Goal: Task Accomplishment & Management: Manage account settings

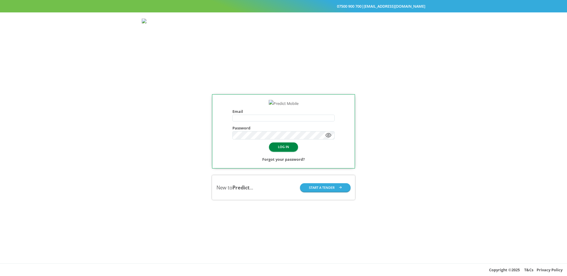
type input "**********"
click at [284, 151] on button "LOG IN" at bounding box center [283, 146] width 29 height 9
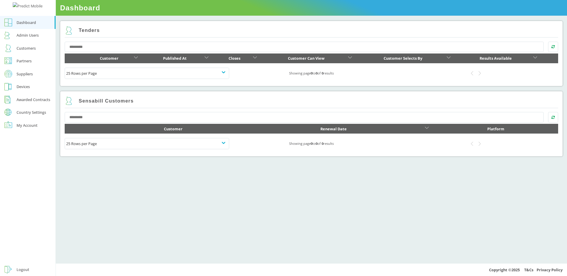
click at [28, 39] on div "Admin Users" at bounding box center [28, 35] width 22 height 7
click at [20, 39] on div "Admin Users" at bounding box center [28, 35] width 22 height 7
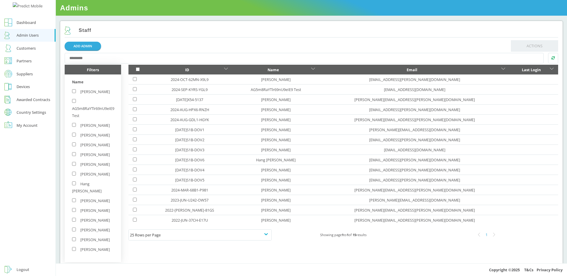
click at [29, 114] on div "Country Settings" at bounding box center [32, 112] width 30 height 4
click at [29, 126] on div "Roaming Days" at bounding box center [29, 122] width 25 height 7
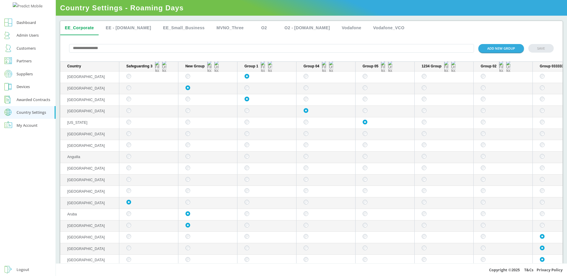
click at [122, 40] on div "ADD NEW GROUP SAVE" at bounding box center [311, 48] width 503 height 27
click at [27, 103] on div "Awarded Contracts" at bounding box center [34, 99] width 34 height 7
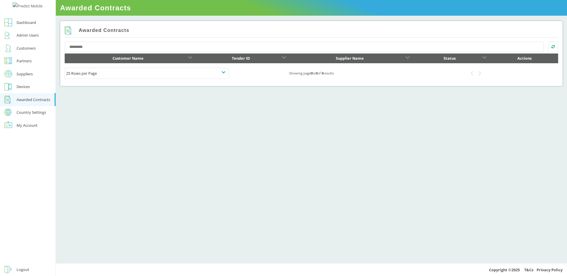
click at [27, 114] on div "Country Settings" at bounding box center [32, 112] width 30 height 4
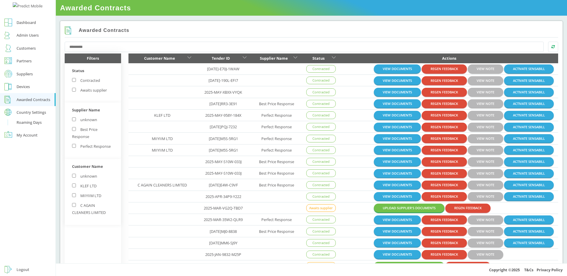
click at [30, 128] on link "Roaming Days" at bounding box center [28, 124] width 56 height 10
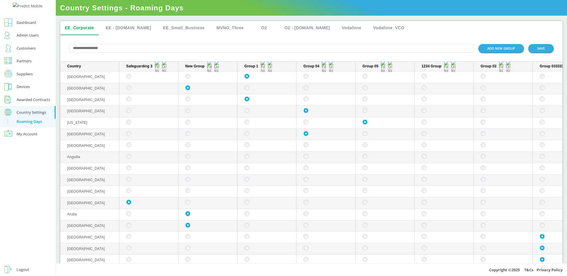
click at [42, 103] on div "Awarded Contracts" at bounding box center [34, 99] width 34 height 7
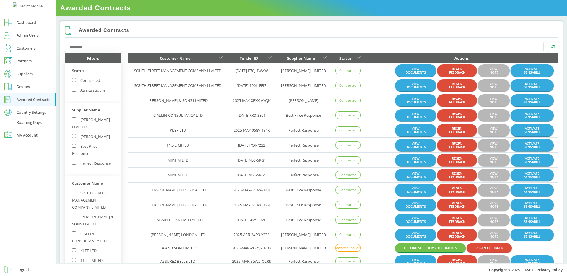
click at [35, 126] on div "Roaming Days" at bounding box center [29, 122] width 25 height 7
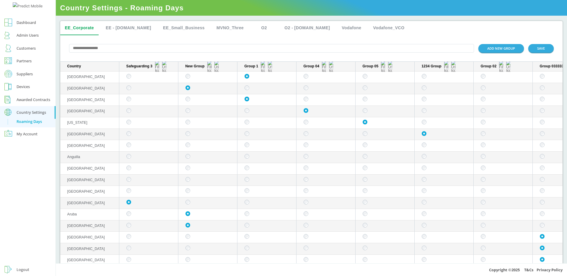
click at [405, 53] on input "text" at bounding box center [271, 48] width 405 height 9
click at [390, 56] on div "ADD NEW GROUP SAVE" at bounding box center [311, 48] width 503 height 27
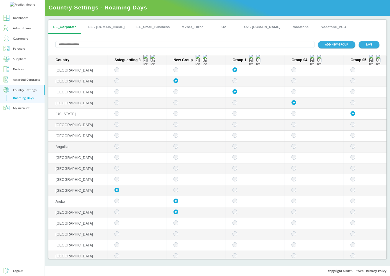
click at [23, 82] on div "Awarded Contracts" at bounding box center [26, 80] width 27 height 6
click at [178, 144] on td "sticky table" at bounding box center [196, 146] width 59 height 11
click at [23, 82] on div "Awarded Contracts" at bounding box center [26, 80] width 27 height 6
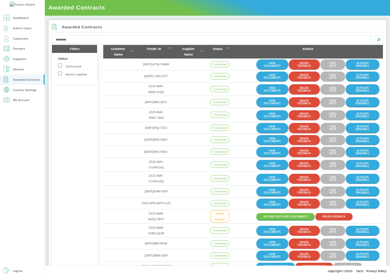
click at [19, 72] on div "Devices" at bounding box center [18, 69] width 11 height 6
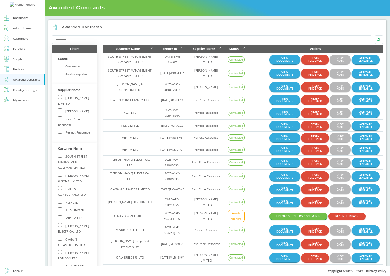
click at [28, 91] on div "Country Settings" at bounding box center [25, 89] width 24 height 3
click at [26, 101] on div "Roaming Days" at bounding box center [23, 98] width 20 height 6
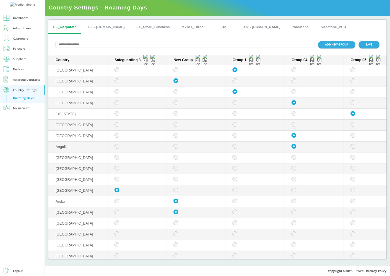
click at [33, 74] on link "Devices" at bounding box center [22, 69] width 45 height 10
click at [22, 62] on div "Suppliers" at bounding box center [19, 59] width 13 height 6
click at [27, 103] on div "My Account" at bounding box center [21, 100] width 17 height 6
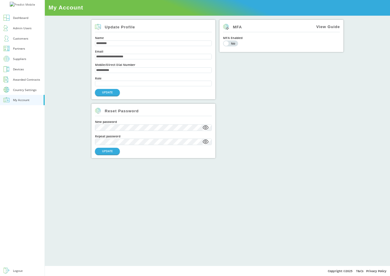
click at [25, 95] on button "Country Settings" at bounding box center [22, 90] width 45 height 10
click at [27, 101] on div "Roaming Days" at bounding box center [23, 98] width 20 height 6
click at [29, 101] on div "Roaming Days" at bounding box center [23, 98] width 20 height 6
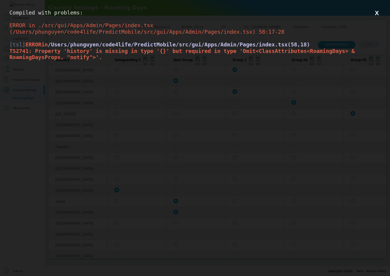
click at [264, 134] on div "Compiled with problems: X ERROR in ./src/gui/Apps/Admin/Pages/index.tsx (/Users…" at bounding box center [195, 138] width 390 height 276
click at [377, 12] on button "X" at bounding box center [377, 12] width 7 height 7
click at [276, 44] on span "/Users/phunguyen/code4life/PredictMobile/src/gui/Apps/Admin/Pages/index.tsx(58,…" at bounding box center [179, 44] width 263 height 6
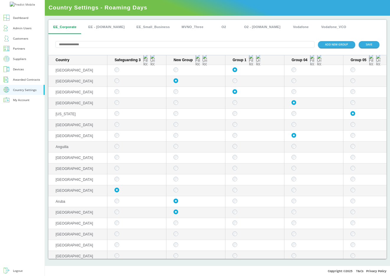
click at [24, 103] on div "My Account" at bounding box center [21, 100] width 17 height 6
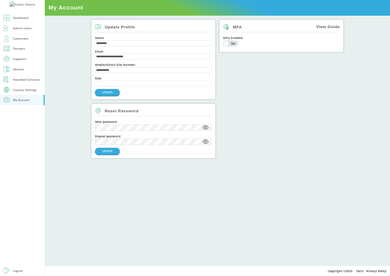
click at [18, 91] on div "Country Settings" at bounding box center [25, 89] width 24 height 3
click at [30, 101] on div "Roaming Days" at bounding box center [23, 98] width 20 height 6
click at [35, 103] on link "Roaming Days" at bounding box center [22, 99] width 45 height 8
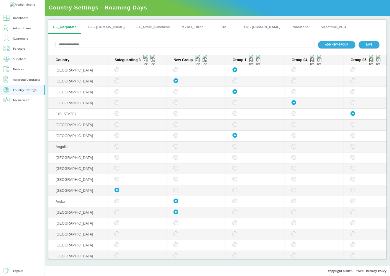
click at [27, 103] on div "My Account" at bounding box center [21, 100] width 17 height 6
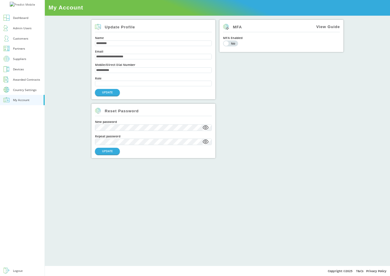
click at [28, 91] on div "Country Settings" at bounding box center [25, 89] width 24 height 3
click at [26, 101] on div "Roaming Days" at bounding box center [23, 98] width 20 height 6
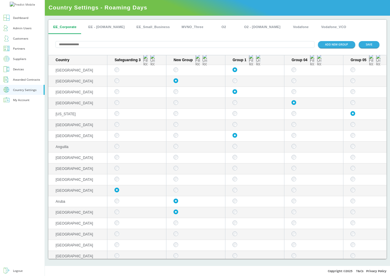
click at [21, 103] on div "My Account" at bounding box center [21, 100] width 17 height 6
click at [30, 105] on link "My Account" at bounding box center [22, 100] width 45 height 10
click at [22, 103] on div "My Account" at bounding box center [21, 100] width 17 height 6
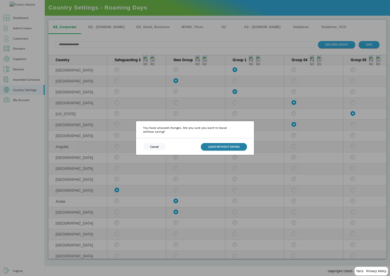
click at [214, 144] on button "LEAVE WITHOUT SAVING" at bounding box center [224, 146] width 46 height 7
click at [151, 143] on button "Cancel" at bounding box center [154, 146] width 23 height 7
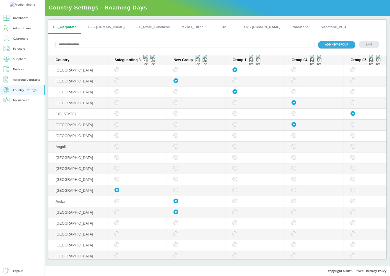
click at [25, 82] on div "Awarded Contracts" at bounding box center [26, 80] width 27 height 6
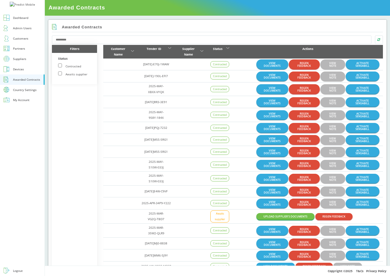
click at [26, 103] on div "My Account" at bounding box center [21, 100] width 17 height 6
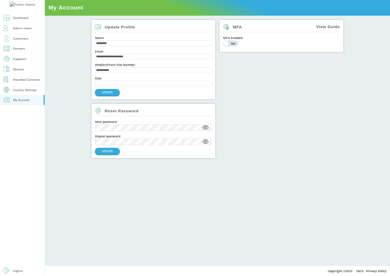
click at [23, 91] on div "Country Settings" at bounding box center [25, 89] width 24 height 3
click at [27, 101] on div "Roaming Days" at bounding box center [23, 98] width 20 height 6
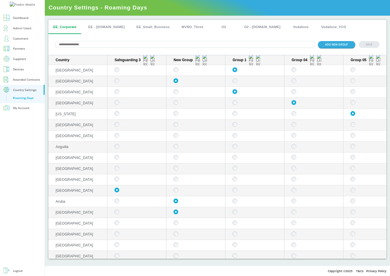
click at [235, 128] on td "sticky table" at bounding box center [255, 125] width 59 height 11
click at [20, 64] on link "Suppliers" at bounding box center [22, 59] width 45 height 10
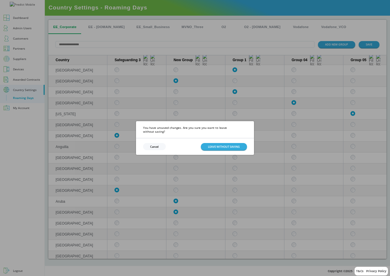
click at [152, 146] on button "Cancel" at bounding box center [154, 146] width 23 height 7
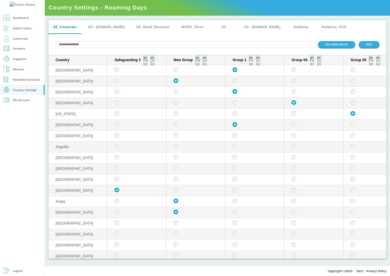
click at [19, 72] on div "Devices" at bounding box center [18, 69] width 11 height 6
click at [236, 152] on td "sticky table" at bounding box center [255, 146] width 59 height 11
click at [23, 51] on div "Partners" at bounding box center [19, 49] width 12 height 6
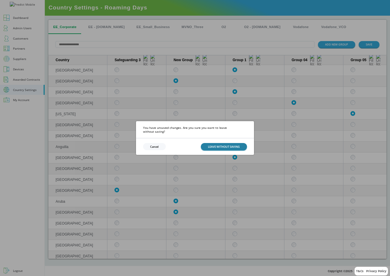
click at [219, 147] on button "LEAVE WITHOUT SAVING" at bounding box center [224, 146] width 46 height 7
click at [230, 144] on button "LEAVE WITHOUT SAVING" at bounding box center [224, 146] width 46 height 7
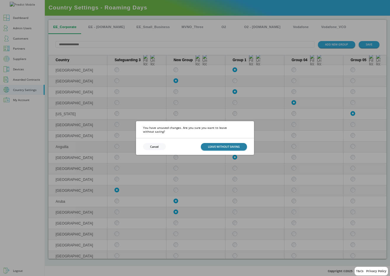
click at [230, 144] on button "LEAVE WITHOUT SAVING" at bounding box center [224, 146] width 46 height 7
click at [160, 144] on button "Cancel" at bounding box center [154, 146] width 23 height 7
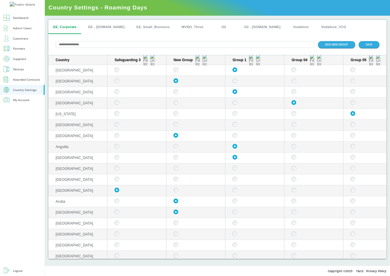
click at [28, 74] on link "Devices" at bounding box center [22, 69] width 45 height 10
click at [23, 62] on div "Suppliers" at bounding box center [19, 59] width 13 height 6
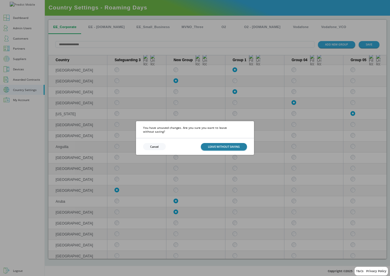
click at [210, 146] on button "LEAVE WITHOUT SAVING" at bounding box center [224, 146] width 46 height 7
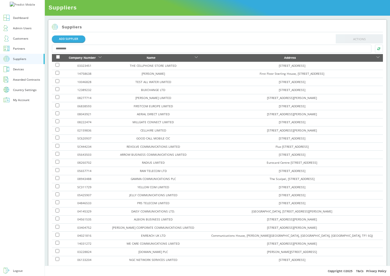
click at [19, 91] on div "Country Settings" at bounding box center [25, 89] width 24 height 3
click at [21, 101] on div "Roaming Days" at bounding box center [23, 98] width 20 height 6
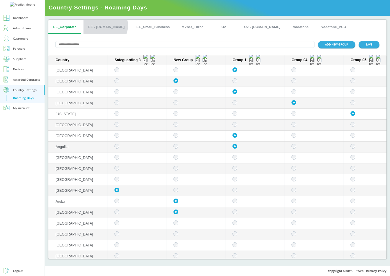
click at [105, 26] on button "EE - [DOMAIN_NAME]" at bounding box center [107, 27] width 46 height 14
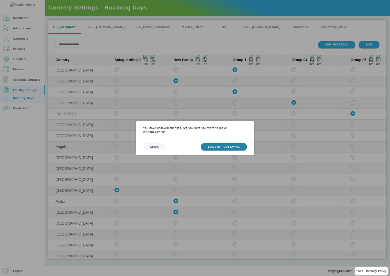
click at [209, 144] on button "LEAVE WITHOUT SAVING" at bounding box center [224, 146] width 46 height 7
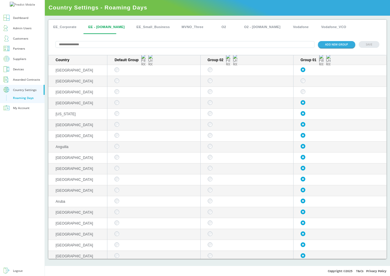
click at [59, 27] on button "EE_Corporate" at bounding box center [64, 27] width 33 height 14
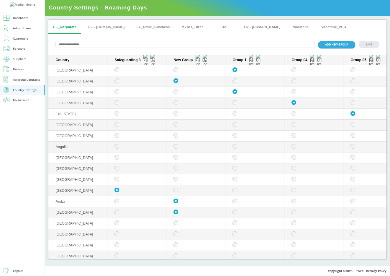
click at [252, 37] on div "ADD NEW GROUP SAVE" at bounding box center [217, 44] width 339 height 21
click at [126, 35] on div "ADD NEW GROUP SAVE" at bounding box center [217, 44] width 339 height 21
click at [108, 25] on button "EE - Plan.com" at bounding box center [107, 27] width 46 height 14
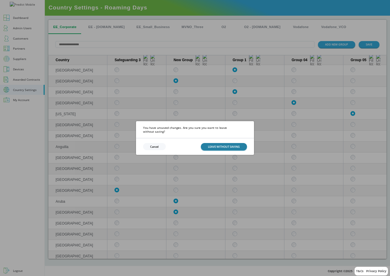
click at [222, 143] on button "LEAVE WITHOUT SAVING" at bounding box center [224, 146] width 46 height 7
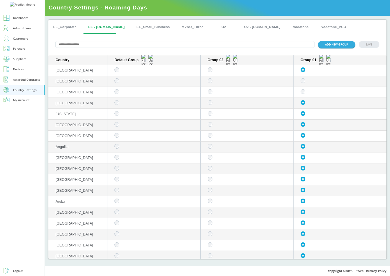
click at [65, 27] on button "EE_Corporate" at bounding box center [64, 27] width 33 height 14
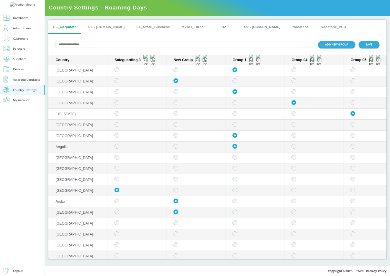
click at [15, 85] on link "Awarded Contracts" at bounding box center [22, 79] width 45 height 10
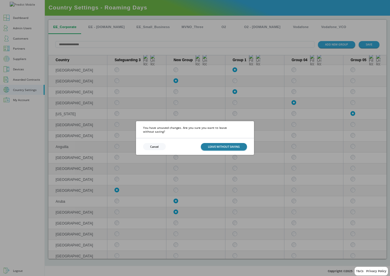
click at [217, 143] on button "LEAVE WITHOUT SAVING" at bounding box center [224, 146] width 46 height 7
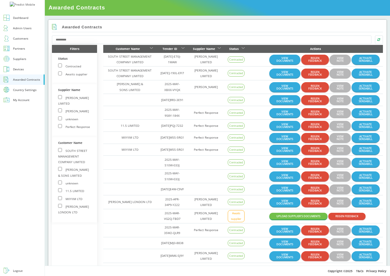
click at [29, 91] on div "Country Settings" at bounding box center [25, 89] width 24 height 3
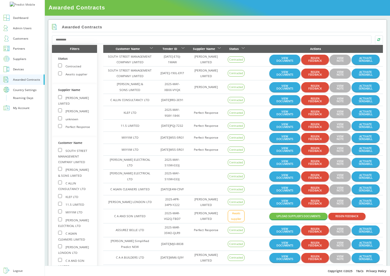
click at [27, 101] on div "Roaming Days" at bounding box center [23, 98] width 20 height 6
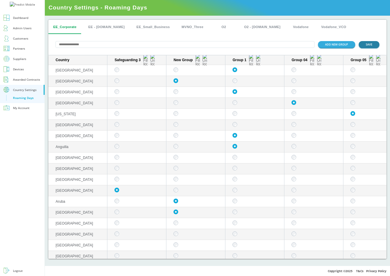
click at [376, 46] on button "SAVE" at bounding box center [369, 44] width 21 height 7
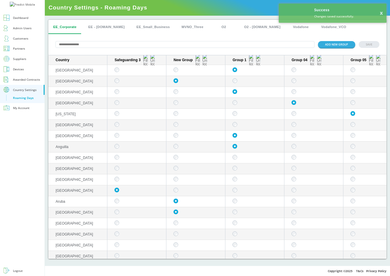
click at [100, 26] on button "EE - Plan.com" at bounding box center [107, 27] width 46 height 14
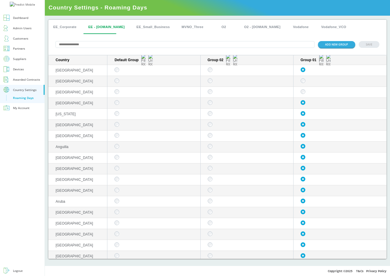
click at [21, 82] on div "Awarded Contracts" at bounding box center [26, 80] width 27 height 6
